Goal: Navigation & Orientation: Find specific page/section

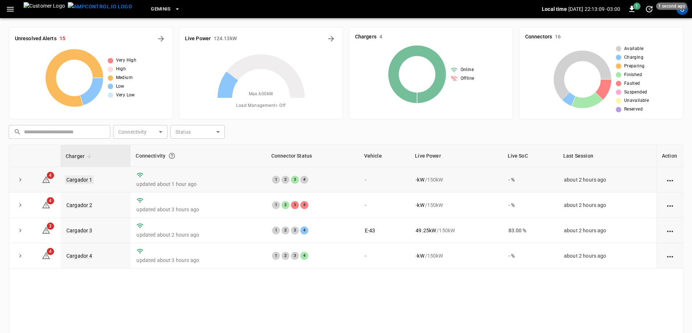
click at [69, 180] on link "Cargador 1" at bounding box center [79, 179] width 29 height 9
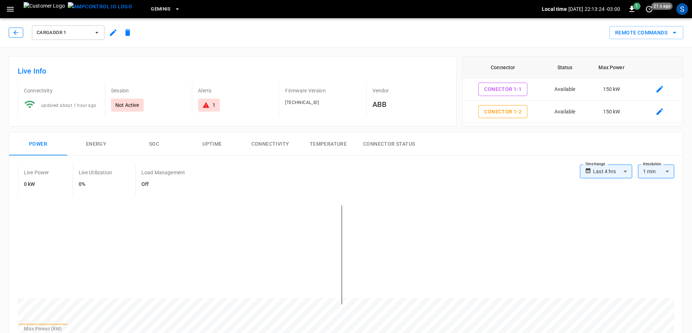
click at [17, 31] on icon "button" at bounding box center [15, 32] width 7 height 7
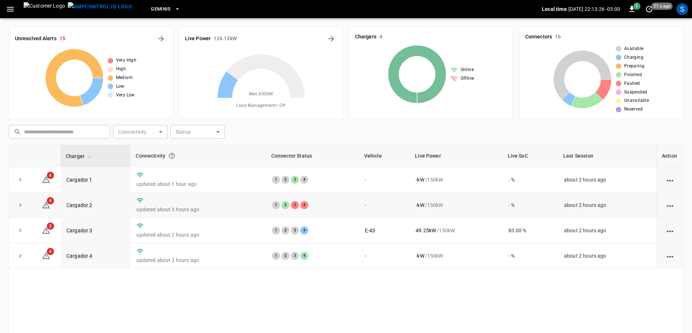
click at [92, 207] on td "Cargador 2" at bounding box center [96, 205] width 70 height 25
click at [87, 206] on link "Cargador 2" at bounding box center [79, 205] width 29 height 9
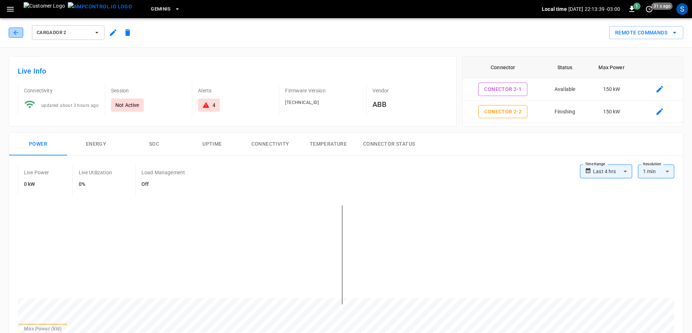
click at [17, 33] on icon "button" at bounding box center [15, 32] width 7 height 7
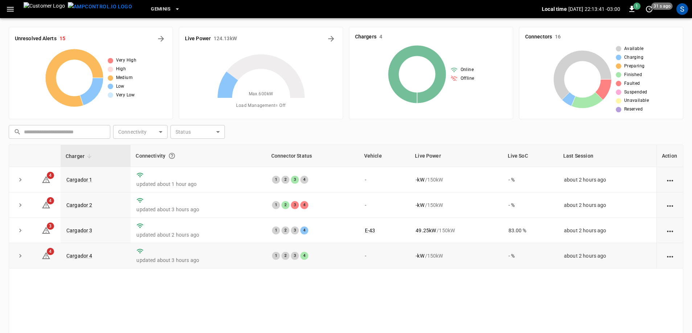
scroll to position [73, 0]
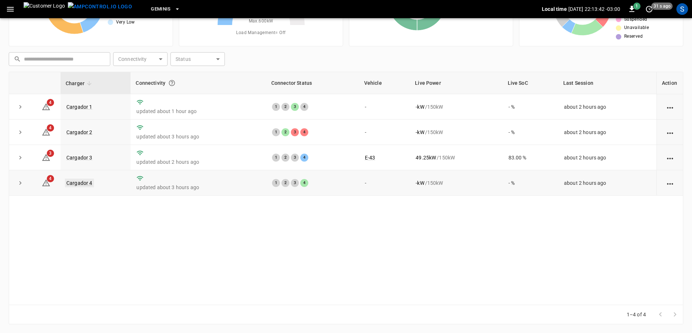
click at [83, 185] on link "Cargador 4" at bounding box center [79, 183] width 29 height 9
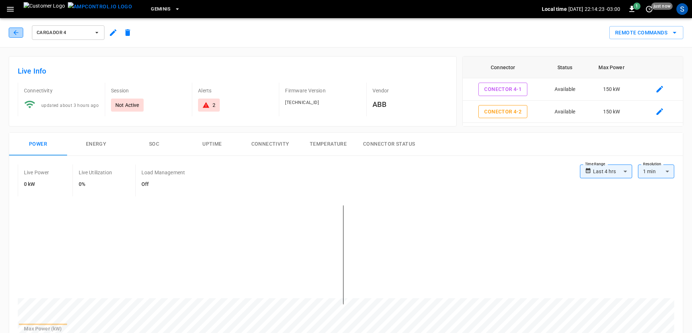
click at [18, 34] on icon "button" at bounding box center [15, 32] width 7 height 7
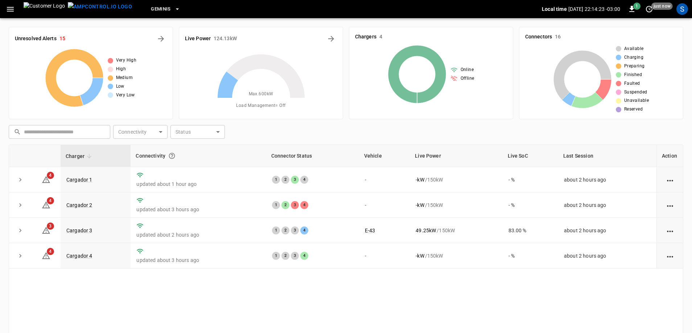
scroll to position [73, 0]
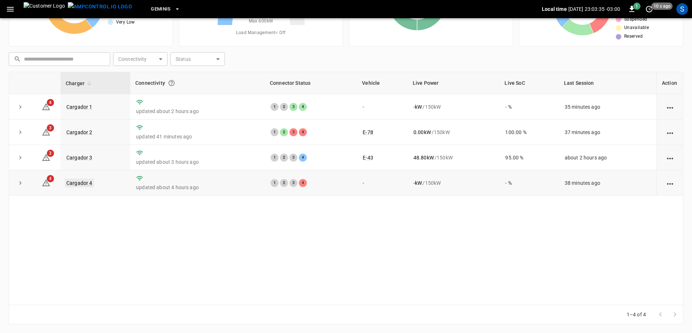
click at [73, 185] on link "Cargador 4" at bounding box center [79, 183] width 29 height 9
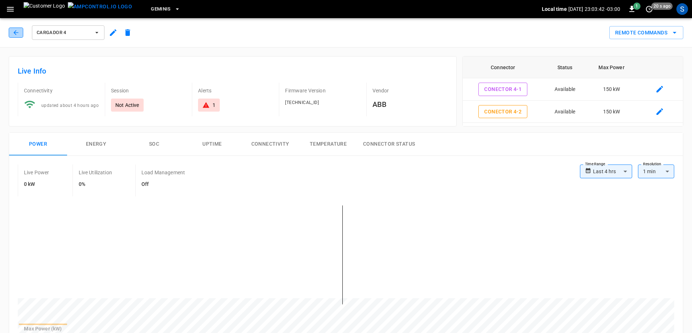
click at [18, 33] on icon "button" at bounding box center [15, 32] width 7 height 7
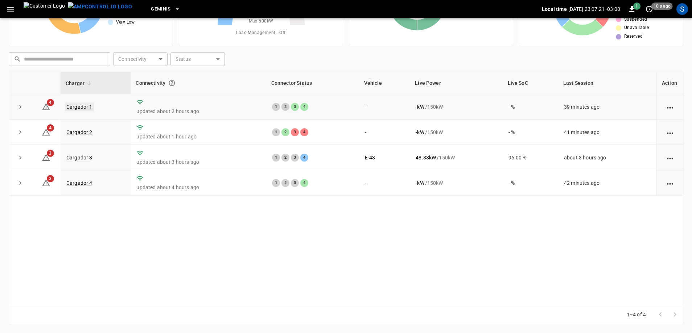
click at [82, 104] on link "Cargador 1" at bounding box center [79, 107] width 29 height 9
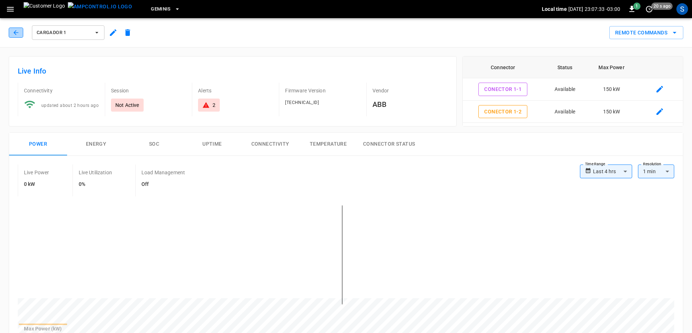
click at [16, 32] on icon "button" at bounding box center [15, 32] width 7 height 7
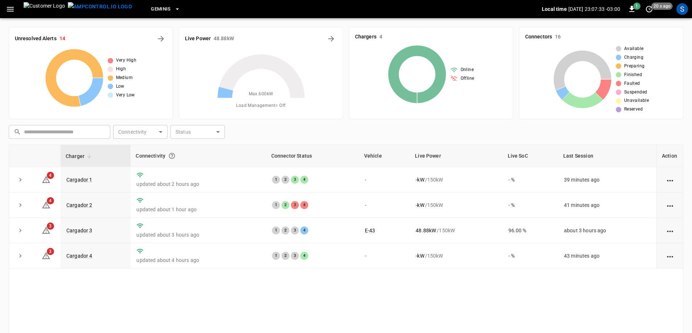
scroll to position [73, 0]
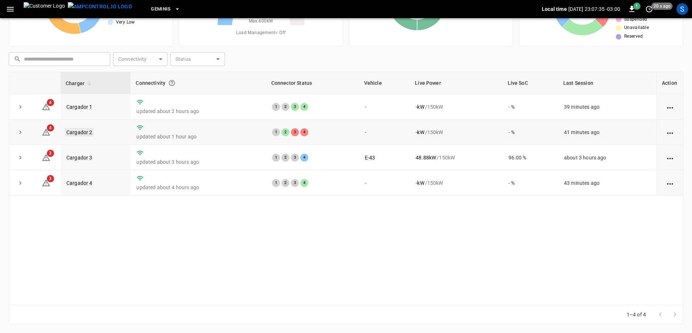
click at [75, 133] on link "Cargador 2" at bounding box center [79, 132] width 29 height 9
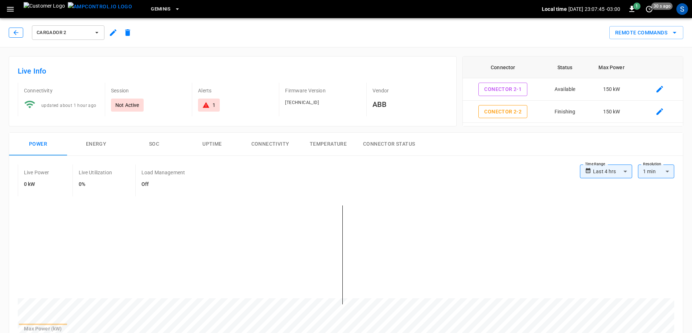
click at [14, 36] on icon "button" at bounding box center [15, 32] width 7 height 7
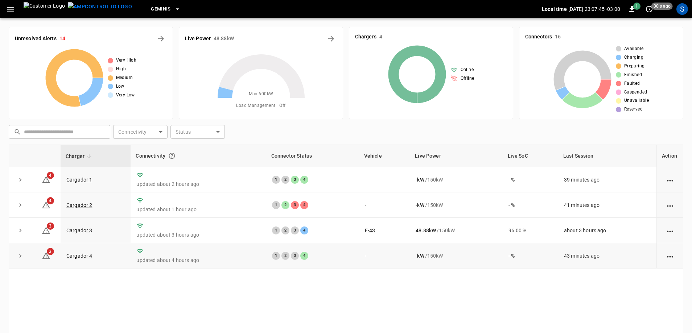
scroll to position [73, 0]
